Goal: Transaction & Acquisition: Purchase product/service

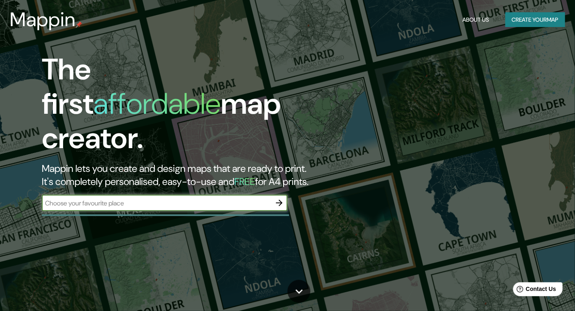
click at [214, 195] on div "​" at bounding box center [165, 203] width 246 height 16
type input "bogota"
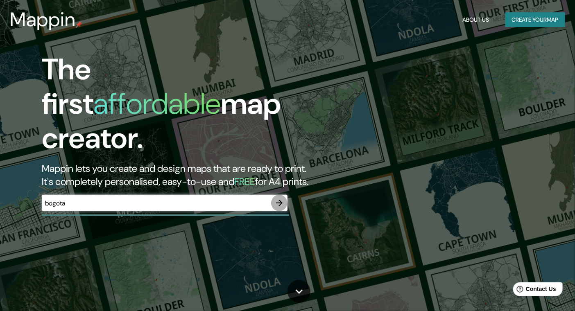
click at [282, 198] on icon "button" at bounding box center [279, 203] width 10 height 10
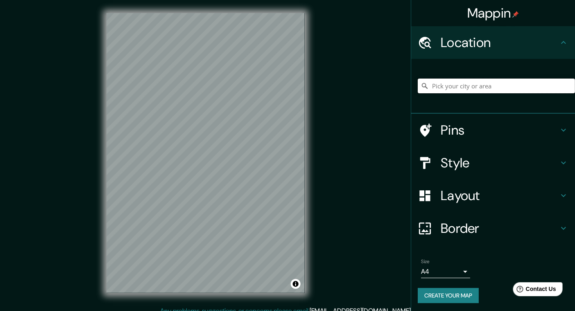
click at [459, 88] on input "Pick your city or area" at bounding box center [496, 86] width 157 height 15
type input "n"
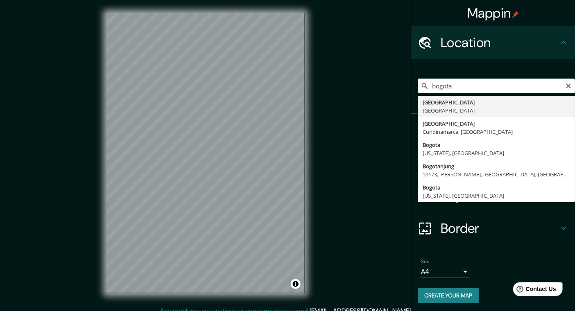
type input "[GEOGRAPHIC_DATA], [GEOGRAPHIC_DATA]"
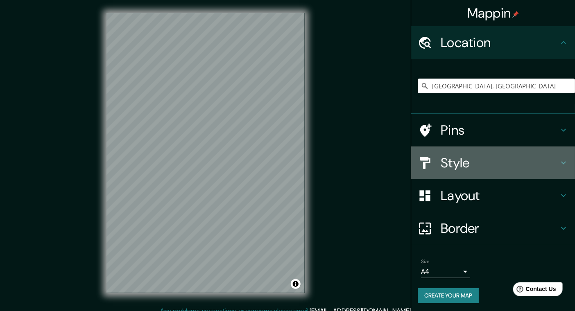
click at [450, 160] on h4 "Style" at bounding box center [500, 163] width 118 height 16
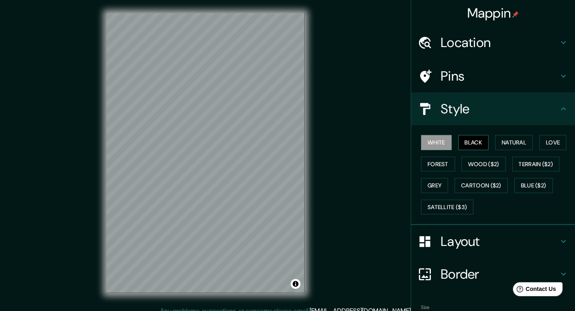
click at [468, 146] on button "Black" at bounding box center [473, 142] width 31 height 15
click at [504, 146] on button "Natural" at bounding box center [514, 142] width 38 height 15
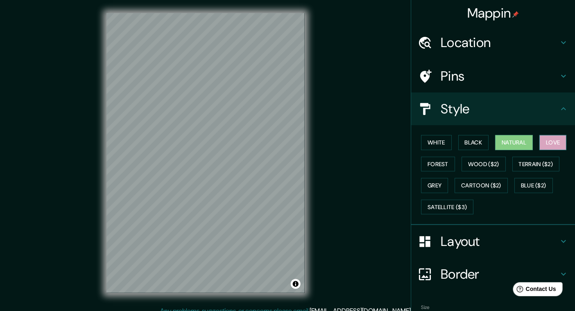
click at [542, 145] on button "Love" at bounding box center [552, 142] width 27 height 15
click at [431, 163] on button "Forest" at bounding box center [438, 164] width 34 height 15
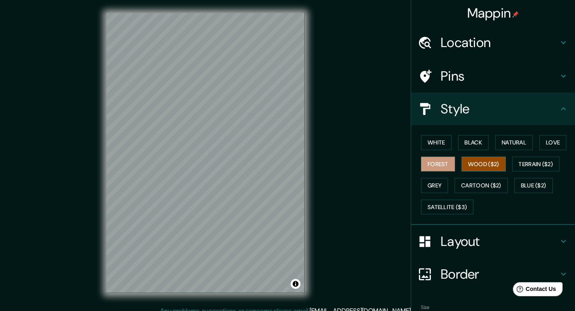
click at [465, 165] on button "Wood ($2)" at bounding box center [483, 164] width 44 height 15
click at [514, 163] on button "Terrain ($2)" at bounding box center [536, 164] width 48 height 15
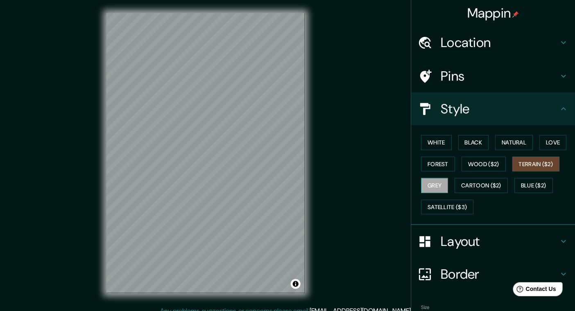
click at [437, 183] on button "Grey" at bounding box center [434, 185] width 27 height 15
click at [469, 183] on button "Cartoon ($2)" at bounding box center [481, 185] width 53 height 15
click at [433, 186] on button "Grey" at bounding box center [434, 185] width 27 height 15
click at [525, 181] on button "Blue ($2)" at bounding box center [533, 185] width 38 height 15
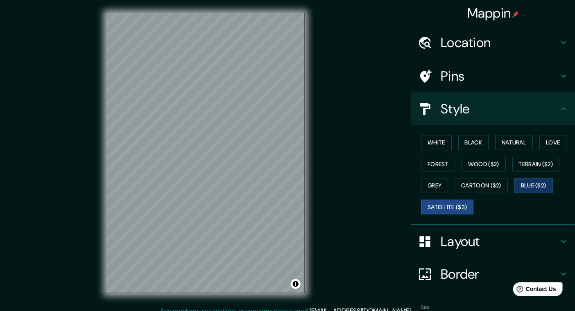
click at [447, 203] on button "Satellite ($3)" at bounding box center [447, 207] width 52 height 15
click at [464, 188] on button "Cartoon ($2)" at bounding box center [481, 185] width 53 height 15
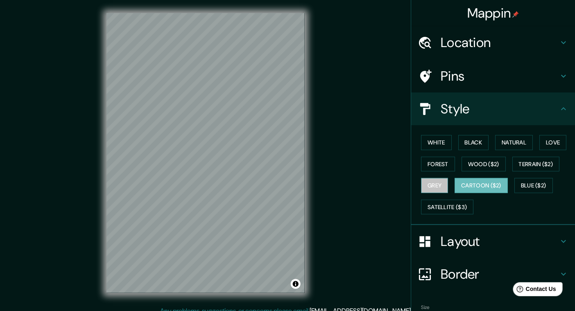
click at [426, 185] on button "Grey" at bounding box center [434, 185] width 27 height 15
click at [483, 187] on button "Cartoon ($2)" at bounding box center [481, 185] width 53 height 15
click at [438, 186] on button "Grey" at bounding box center [434, 185] width 27 height 15
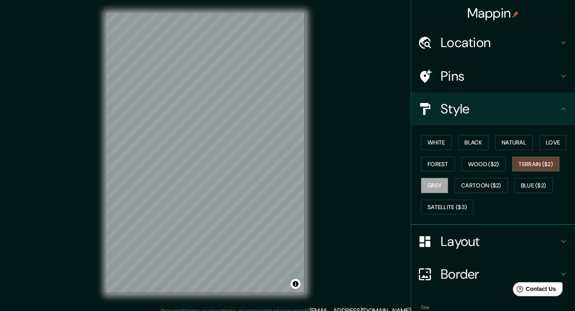
click at [523, 168] on button "Terrain ($2)" at bounding box center [536, 164] width 48 height 15
click at [484, 165] on button "Wood ($2)" at bounding box center [483, 164] width 44 height 15
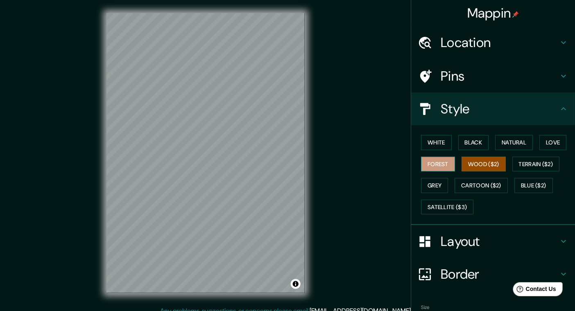
click at [437, 165] on button "Forest" at bounding box center [438, 164] width 34 height 15
click at [547, 142] on button "Love" at bounding box center [552, 142] width 27 height 15
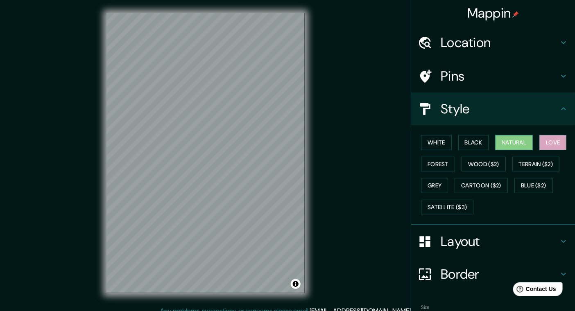
click at [499, 145] on button "Natural" at bounding box center [514, 142] width 38 height 15
click at [464, 140] on button "Black" at bounding box center [473, 142] width 31 height 15
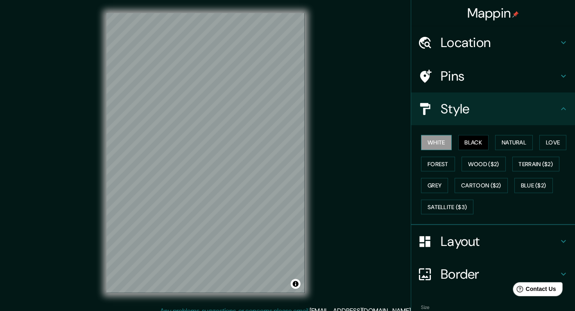
click at [433, 139] on button "White" at bounding box center [436, 142] width 31 height 15
click at [443, 171] on div "White Black Natural Love Forest Wood ($2) Terrain ($2) Grey Cartoon ($2) Blue (…" at bounding box center [496, 175] width 157 height 86
click at [443, 166] on button "Forest" at bounding box center [438, 164] width 34 height 15
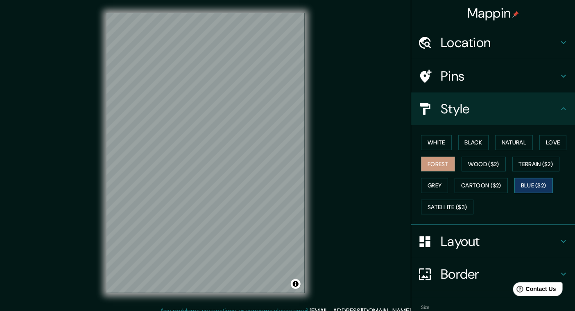
click at [529, 186] on button "Blue ($2)" at bounding box center [533, 185] width 38 height 15
click at [423, 184] on button "Grey" at bounding box center [434, 185] width 27 height 15
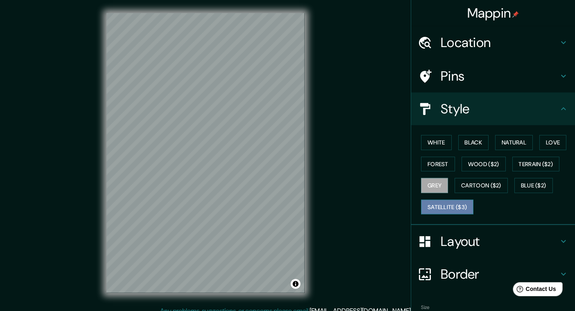
click at [440, 200] on button "Satellite ($3)" at bounding box center [447, 207] width 52 height 15
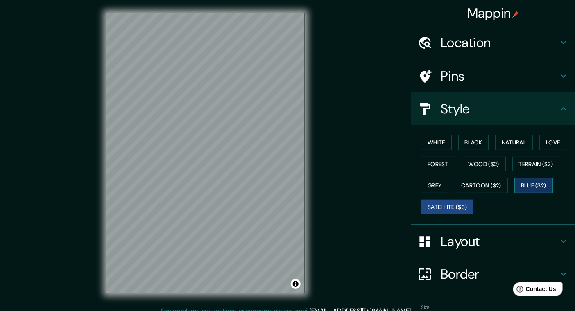
click at [514, 191] on button "Blue ($2)" at bounding box center [533, 185] width 38 height 15
click at [492, 185] on button "Cartoon ($2)" at bounding box center [481, 185] width 53 height 15
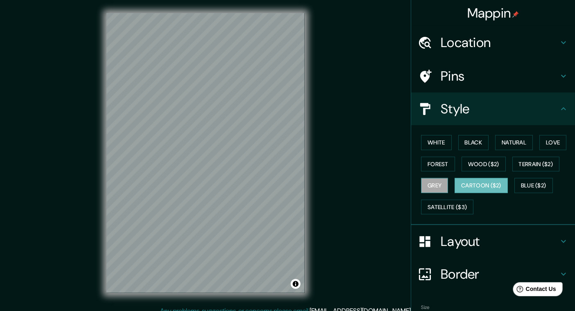
click at [441, 184] on button "Grey" at bounding box center [434, 185] width 27 height 15
click at [422, 172] on div "White Black Natural Love Forest Wood ($2) Terrain ($2) Grey Cartoon ($2) Blue (…" at bounding box center [496, 175] width 157 height 86
click at [448, 171] on div "White Black Natural Love Forest Wood ($2) Terrain ($2) Grey Cartoon ($2) Blue (…" at bounding box center [496, 175] width 157 height 86
click at [438, 166] on button "Forest" at bounding box center [438, 164] width 34 height 15
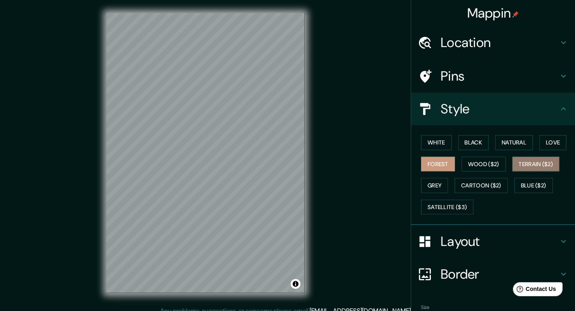
click at [527, 168] on button "Terrain ($2)" at bounding box center [536, 164] width 48 height 15
